Goal: Information Seeking & Learning: Check status

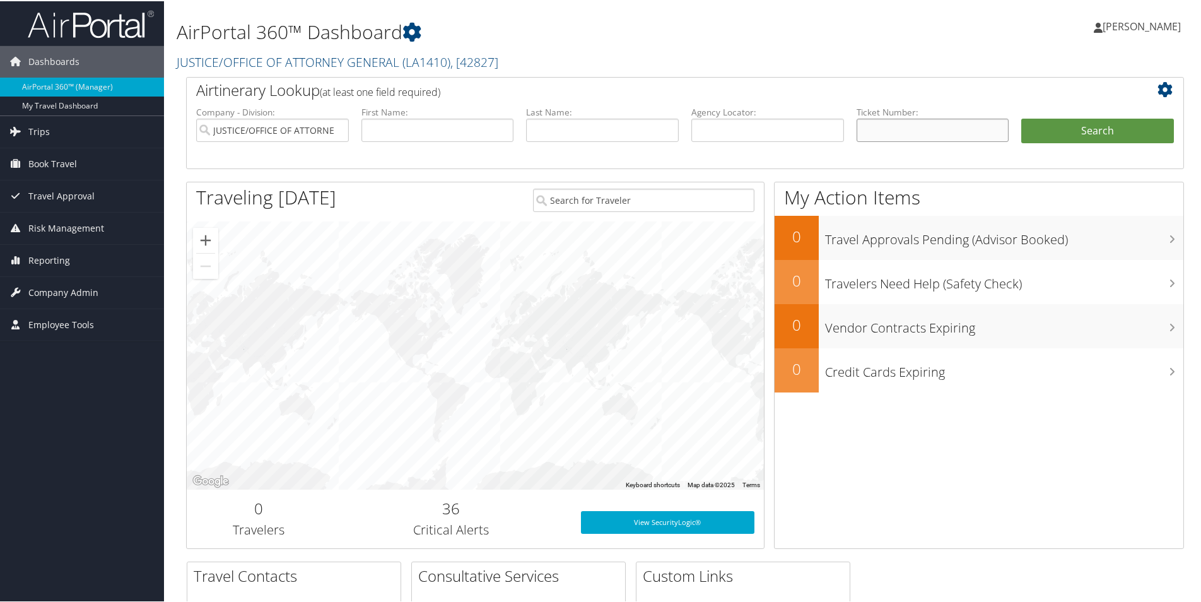
click at [896, 130] on input "text" at bounding box center [933, 128] width 153 height 23
type input "6848"
drag, startPoint x: 885, startPoint y: 125, endPoint x: 836, endPoint y: 127, distance: 48.6
click at [837, 127] on ul "Company - Division: JUSTICE/OFFICE OF ATTORNEY GENERAL First Name: Last Name: A…" at bounding box center [685, 136] width 990 height 63
click at [50, 131] on link "Trips" at bounding box center [82, 131] width 164 height 32
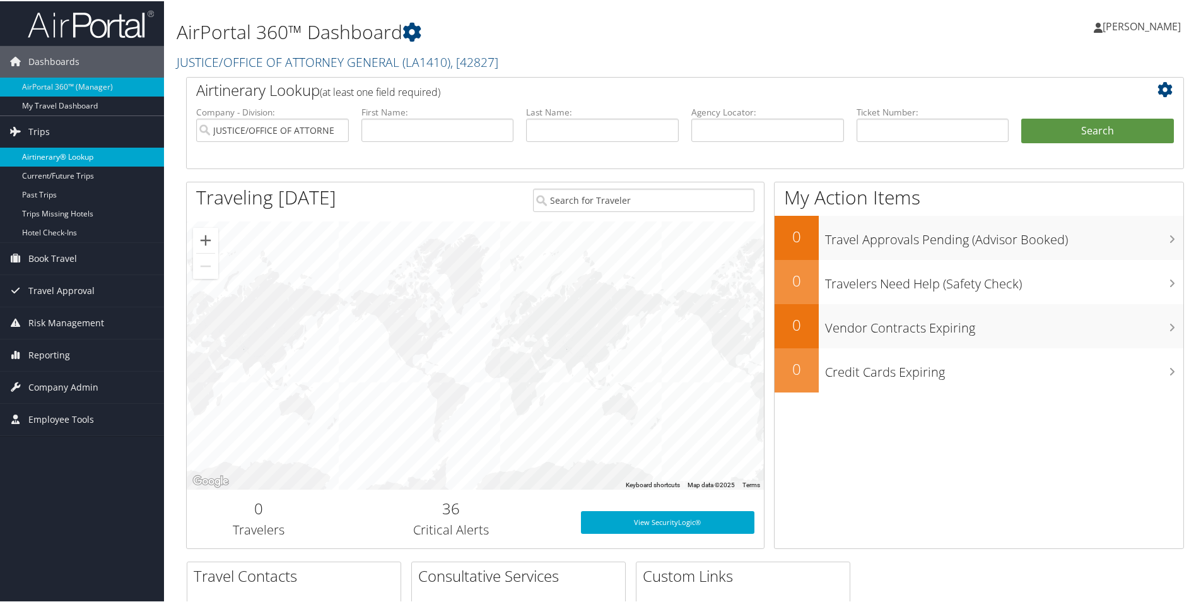
click at [74, 155] on link "Airtinerary® Lookup" at bounding box center [82, 155] width 164 height 19
